Goal: Transaction & Acquisition: Purchase product/service

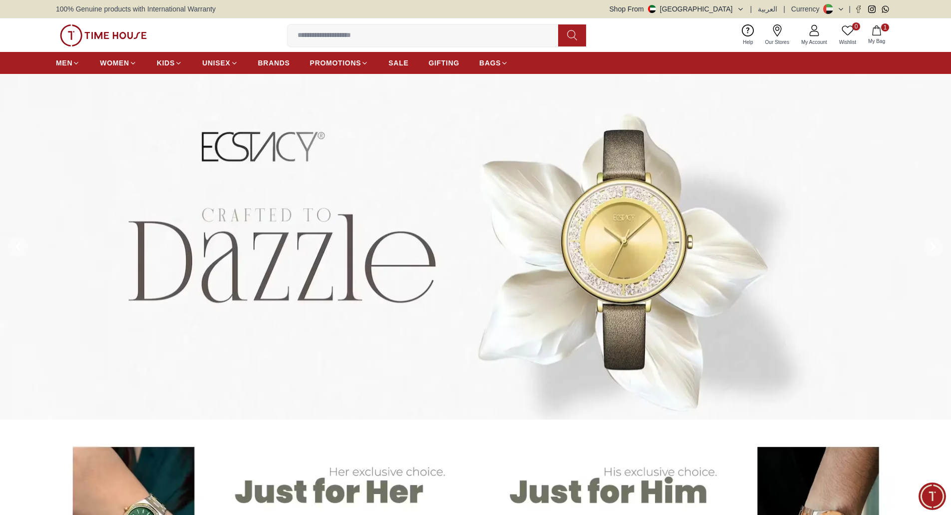
click at [97, 40] on img at bounding box center [103, 35] width 87 height 22
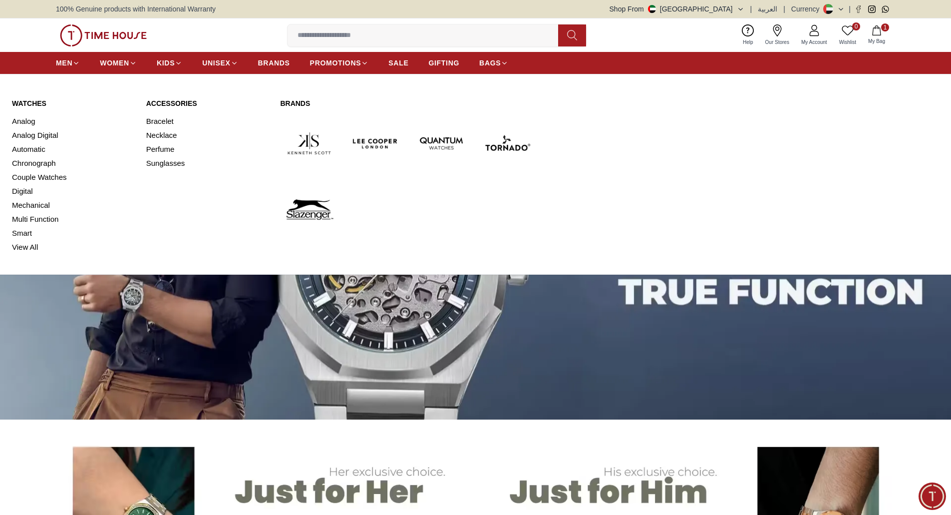
click at [23, 104] on link "Watches" at bounding box center [73, 103] width 122 height 10
